Goal: Find specific page/section

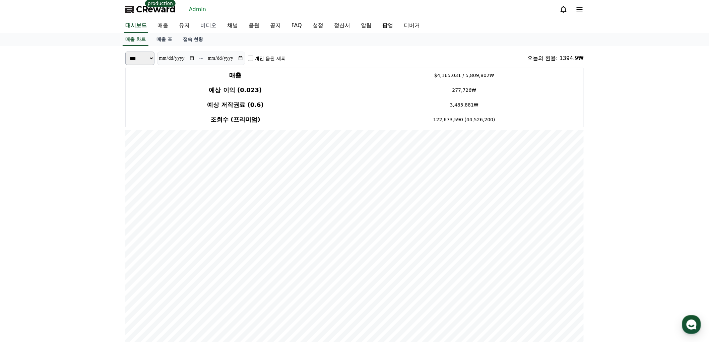
click at [215, 25] on link "비디오" at bounding box center [208, 26] width 27 height 14
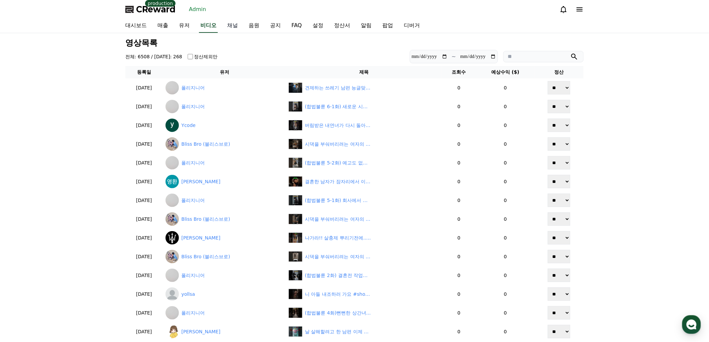
click at [234, 28] on link "채널" at bounding box center [232, 26] width 21 height 14
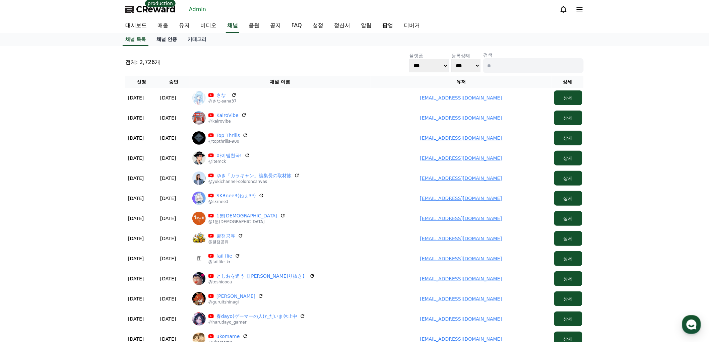
click at [171, 39] on link "채널 인증" at bounding box center [166, 39] width 31 height 13
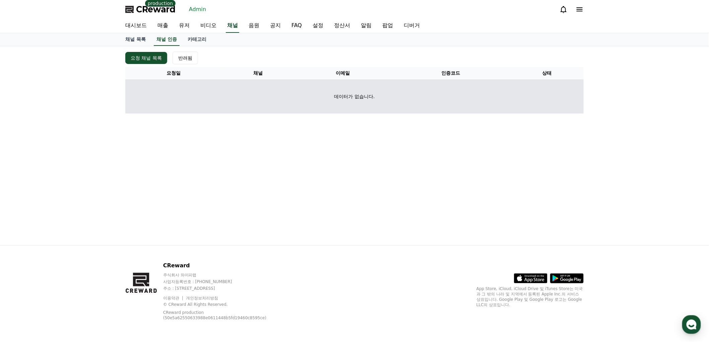
click at [381, 109] on td "데이터가 없습니다." at bounding box center [354, 96] width 459 height 34
